Goal: Find contact information: Find contact information

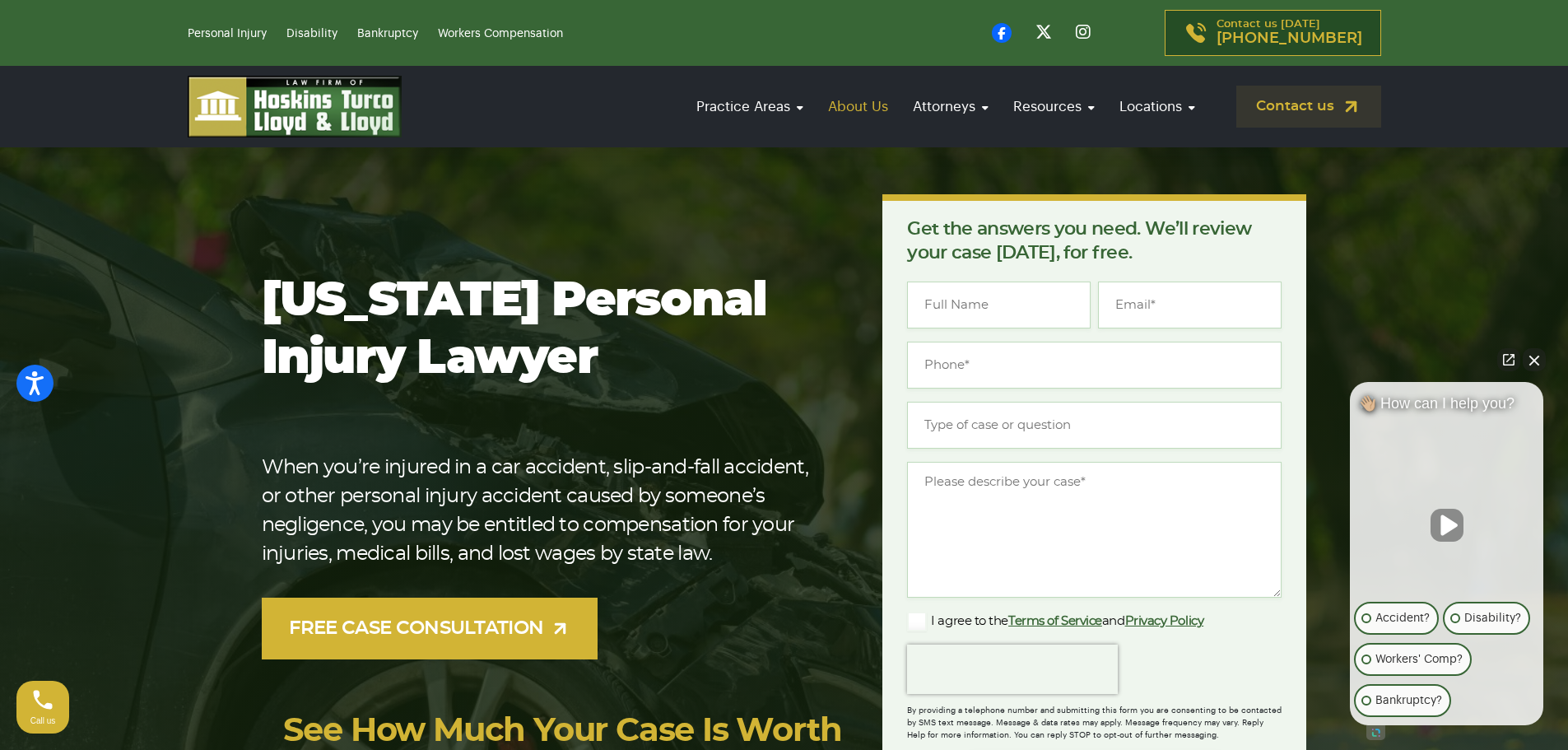
click at [872, 108] on link "About Us" at bounding box center [858, 106] width 76 height 47
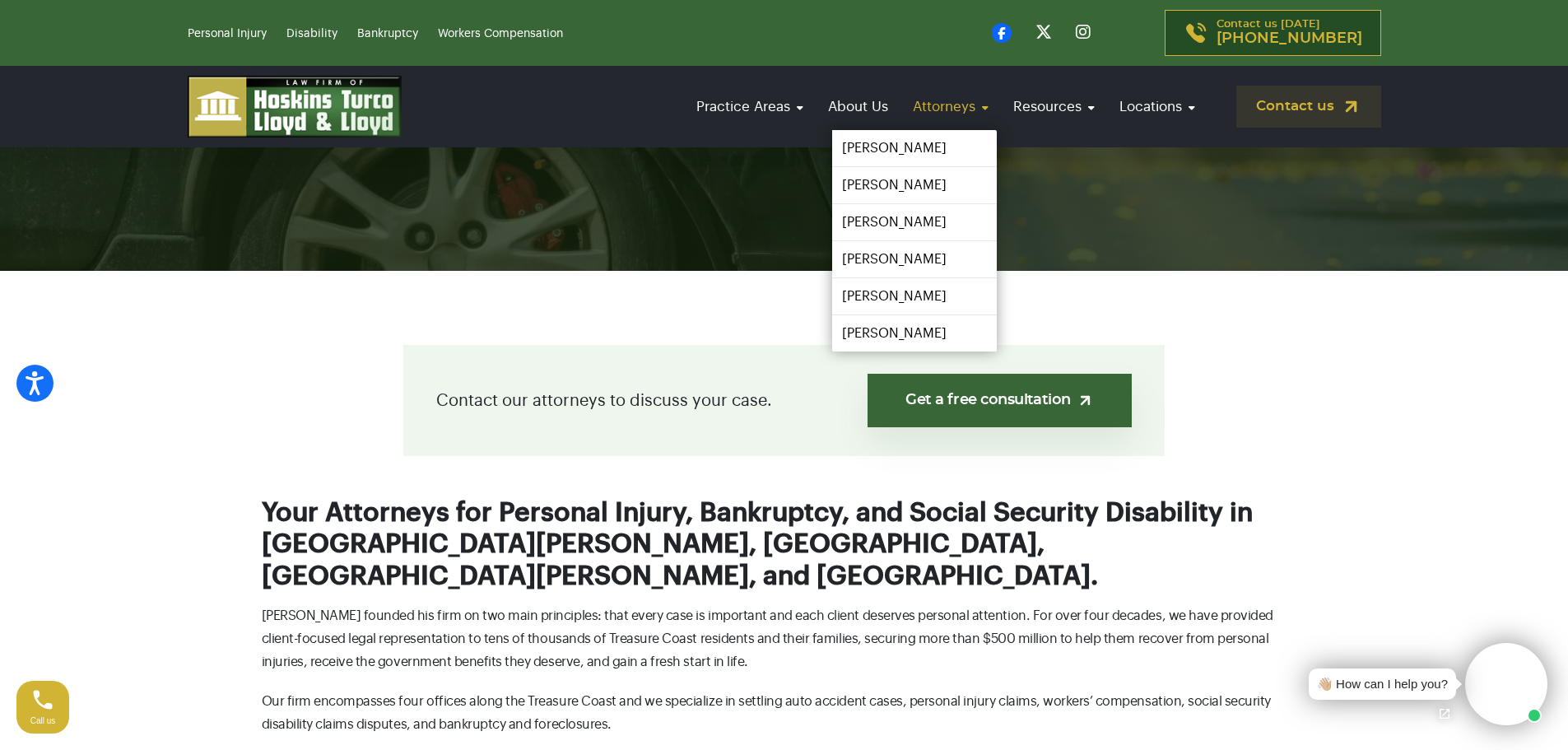
click at [960, 109] on link "Attorneys" at bounding box center [951, 106] width 92 height 47
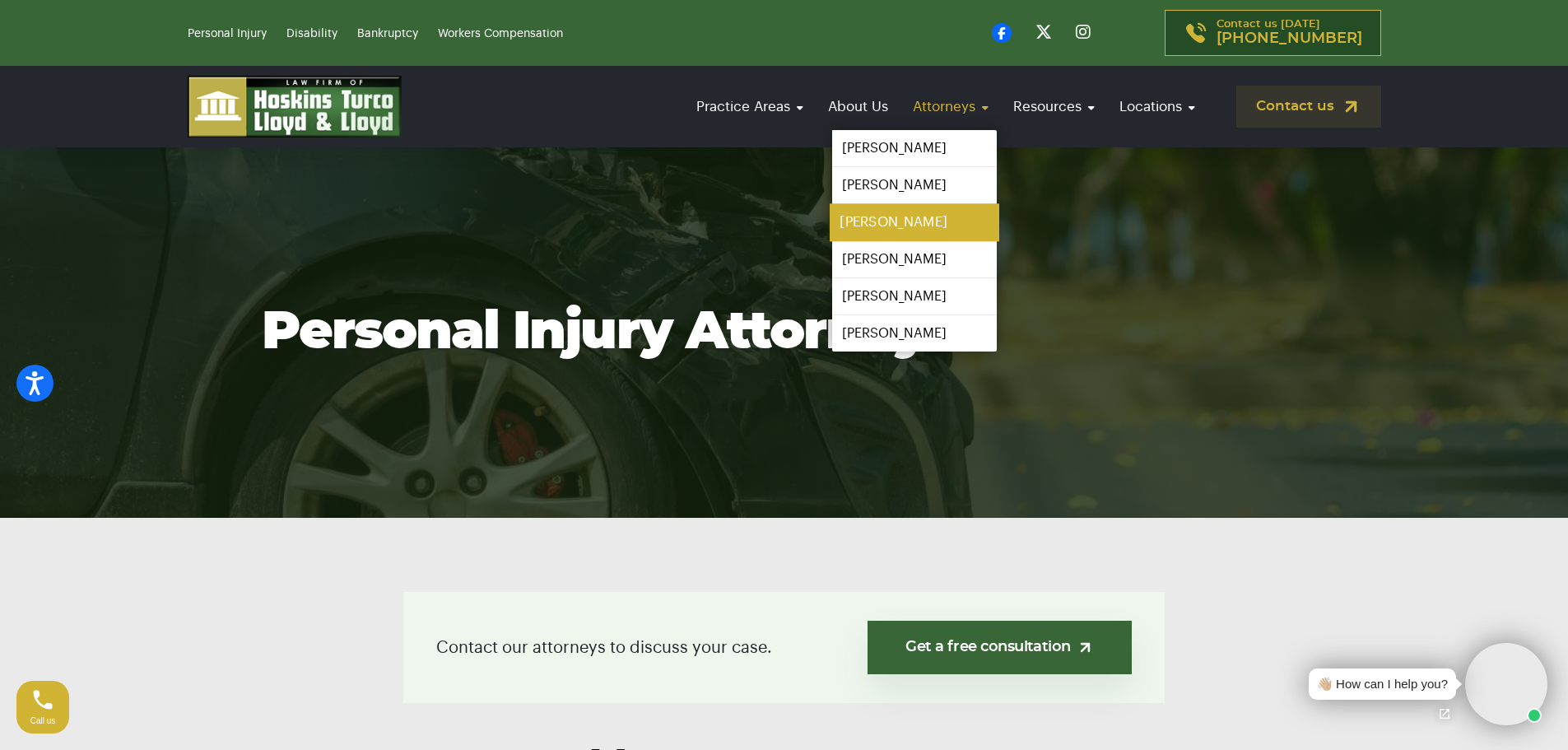
click at [888, 223] on link "[PERSON_NAME]" at bounding box center [914, 223] width 169 height 37
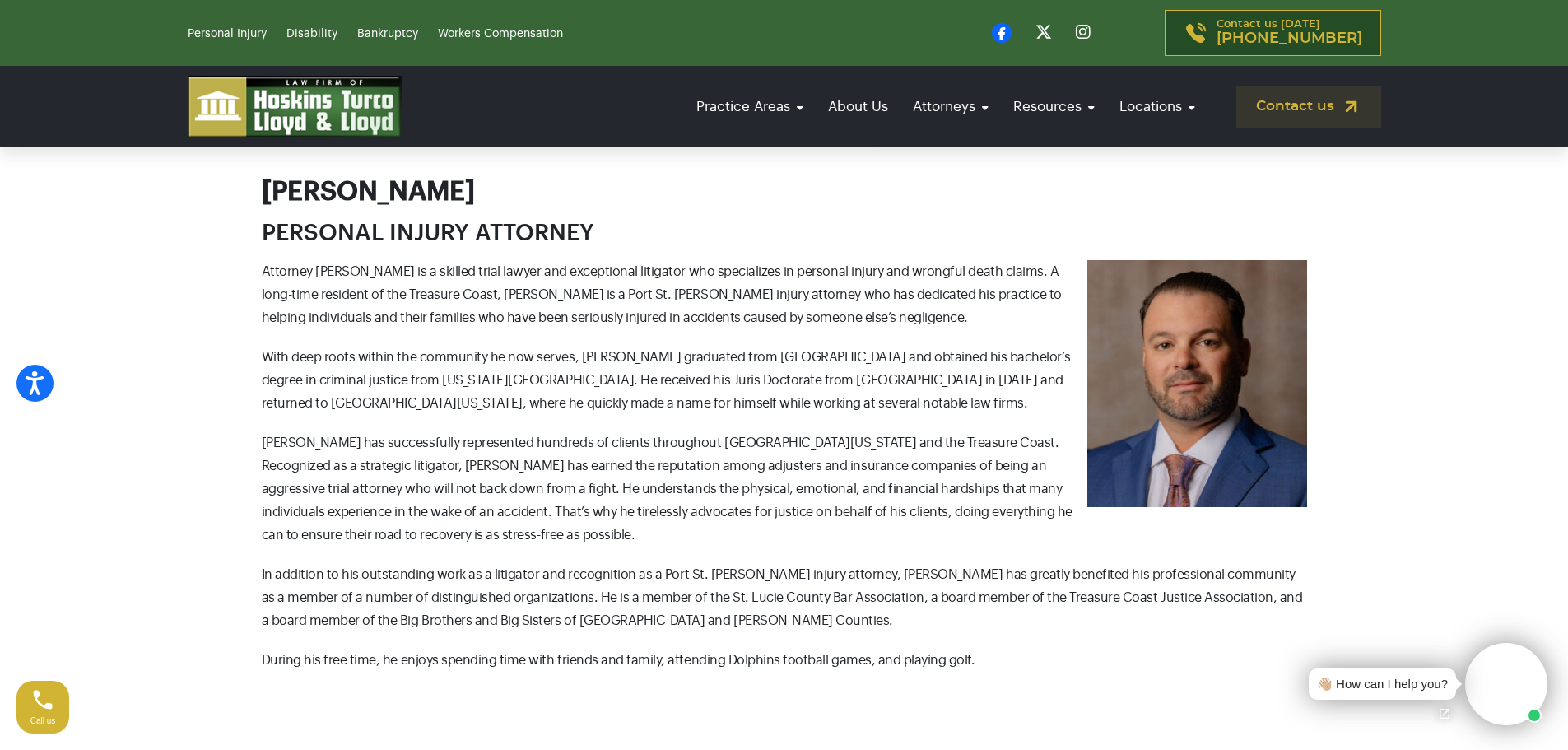
scroll to position [659, 0]
